Goal: Transaction & Acquisition: Purchase product/service

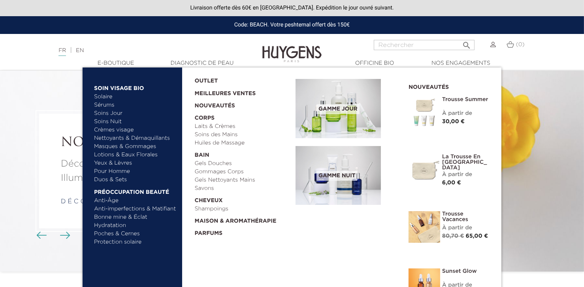
click at [105, 97] on link "Solaire" at bounding box center [135, 97] width 83 height 8
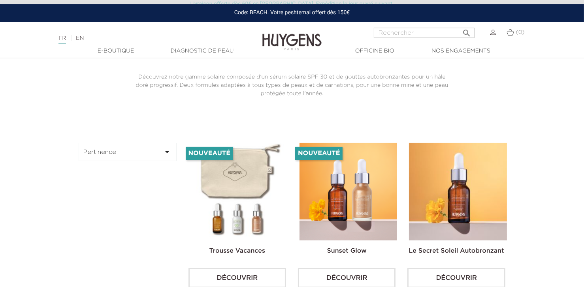
scroll to position [221, 0]
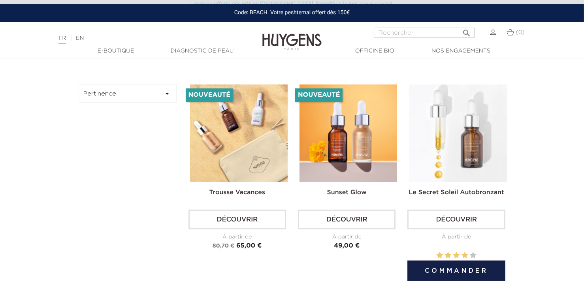
click at [466, 146] on img at bounding box center [458, 134] width 98 height 98
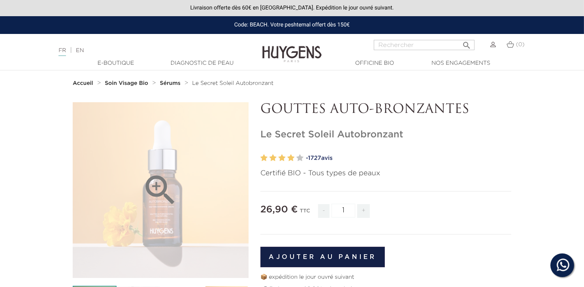
click at [161, 185] on icon "" at bounding box center [161, 191] width 40 height 40
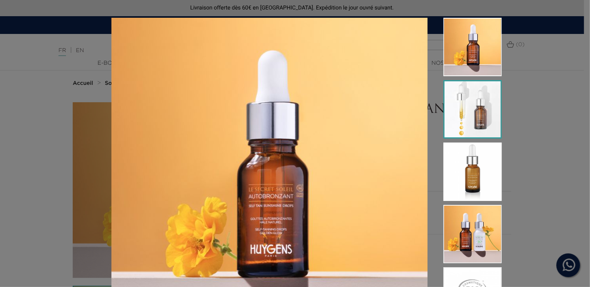
click at [474, 109] on img at bounding box center [472, 109] width 58 height 58
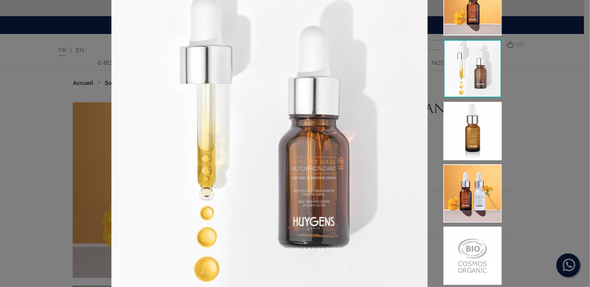
scroll to position [76, 0]
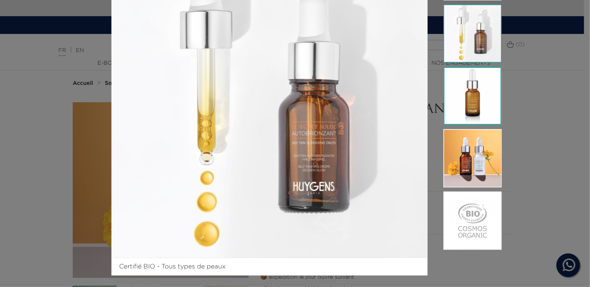
click at [474, 105] on img at bounding box center [472, 96] width 58 height 58
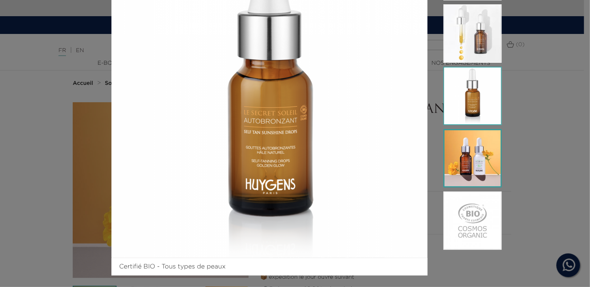
click at [474, 150] on img at bounding box center [472, 158] width 58 height 58
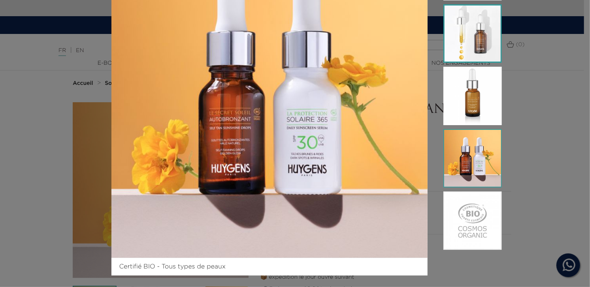
click at [475, 36] on img at bounding box center [472, 33] width 58 height 58
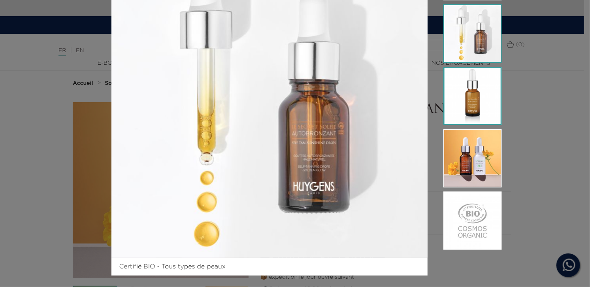
click at [474, 95] on img at bounding box center [472, 96] width 58 height 58
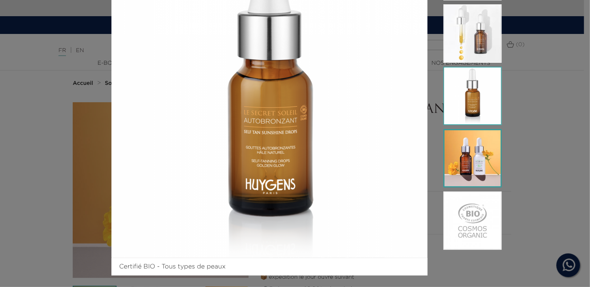
click at [473, 155] on img at bounding box center [472, 158] width 58 height 58
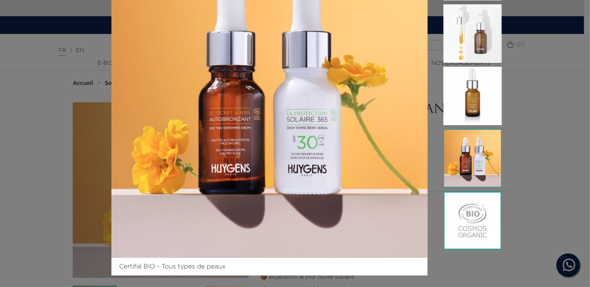
click at [472, 218] on img at bounding box center [472, 221] width 58 height 58
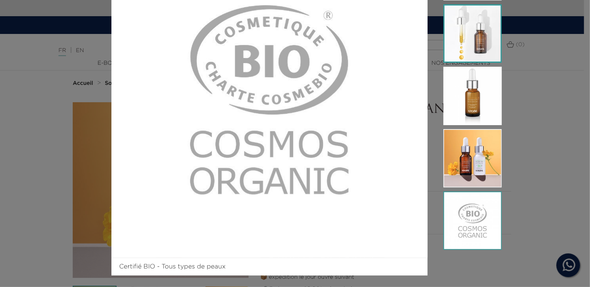
click at [466, 37] on img at bounding box center [472, 33] width 58 height 58
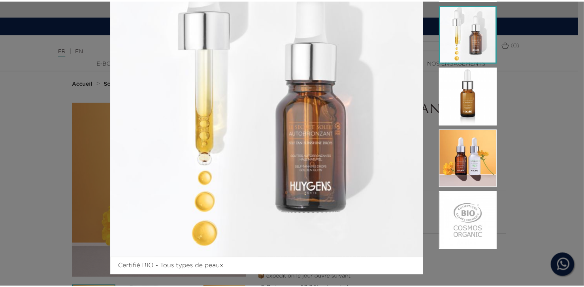
scroll to position [0, 0]
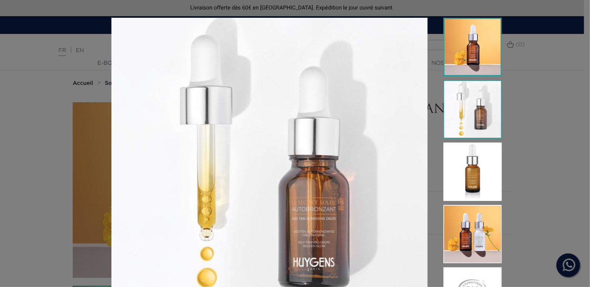
click at [475, 45] on img at bounding box center [472, 47] width 58 height 58
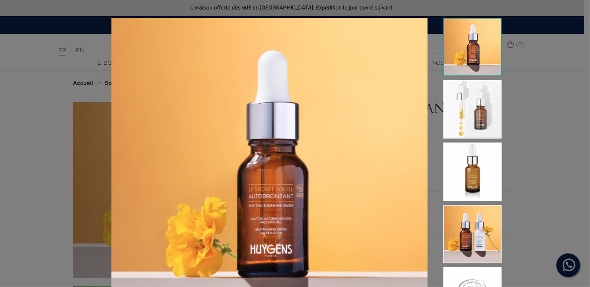
click at [529, 11] on div "Certifié BIO - Tous types de peaux" at bounding box center [295, 143] width 590 height 287
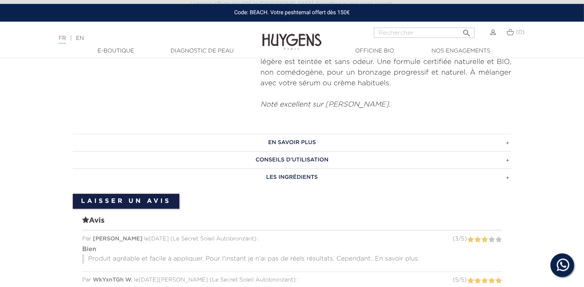
scroll to position [443, 0]
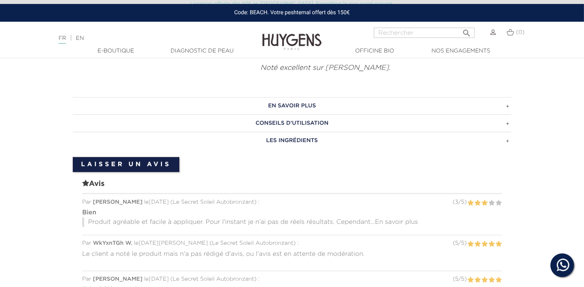
click at [508, 103] on h3 "EN SAVOIR PLUS" at bounding box center [292, 105] width 439 height 17
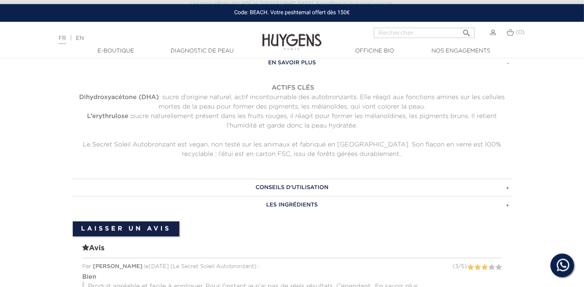
scroll to position [516, 0]
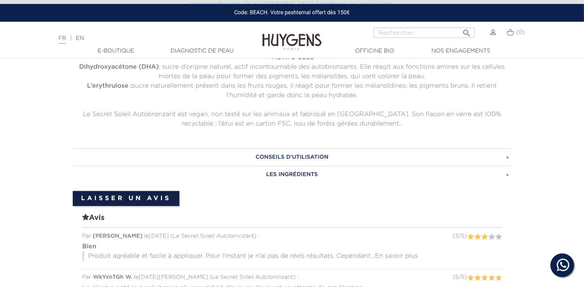
click at [506, 173] on h3 "LES INGRÉDIENTS" at bounding box center [292, 174] width 439 height 17
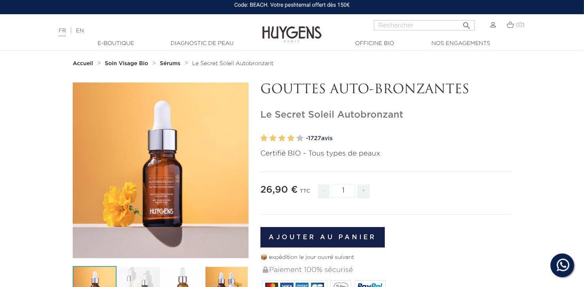
scroll to position [0, 0]
